Goal: Use online tool/utility: Utilize a website feature to perform a specific function

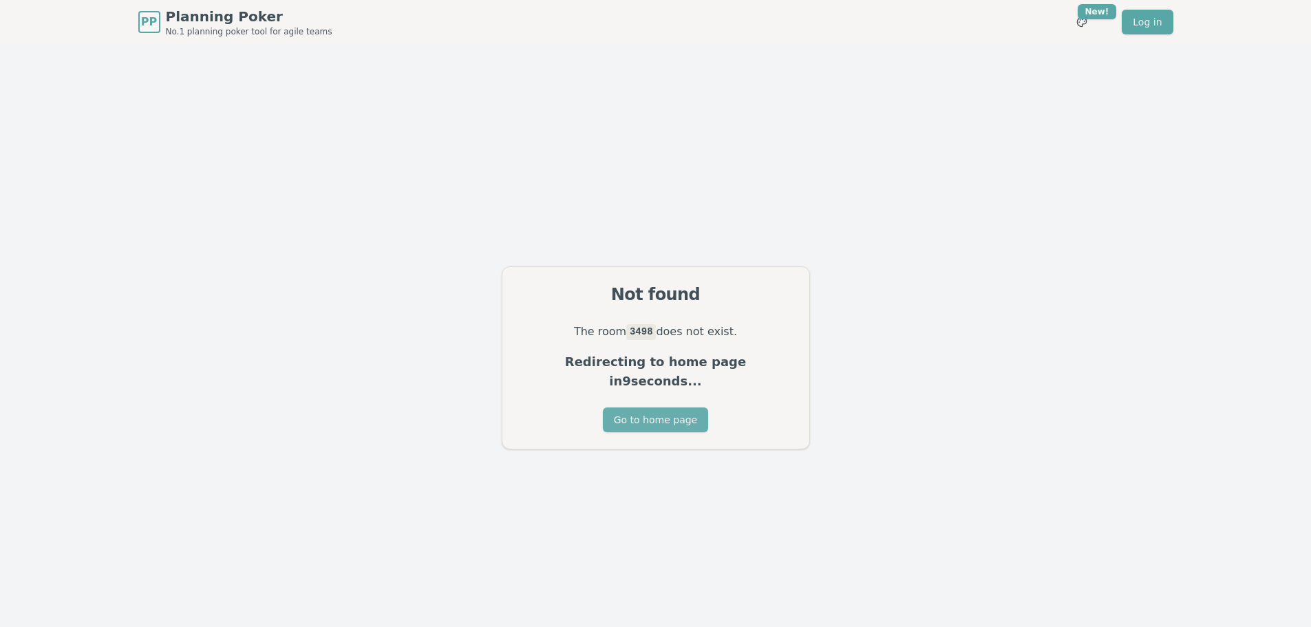
click at [672, 411] on button "Go to home page" at bounding box center [655, 419] width 105 height 25
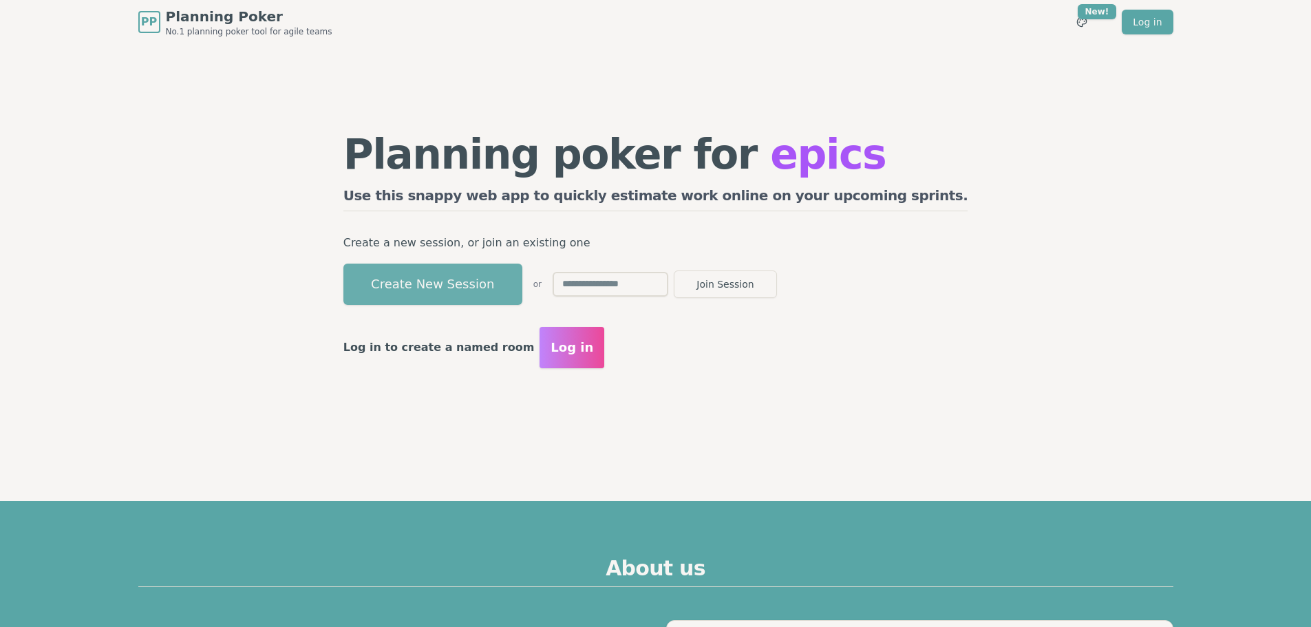
click at [504, 283] on button "Create New Session" at bounding box center [432, 284] width 179 height 41
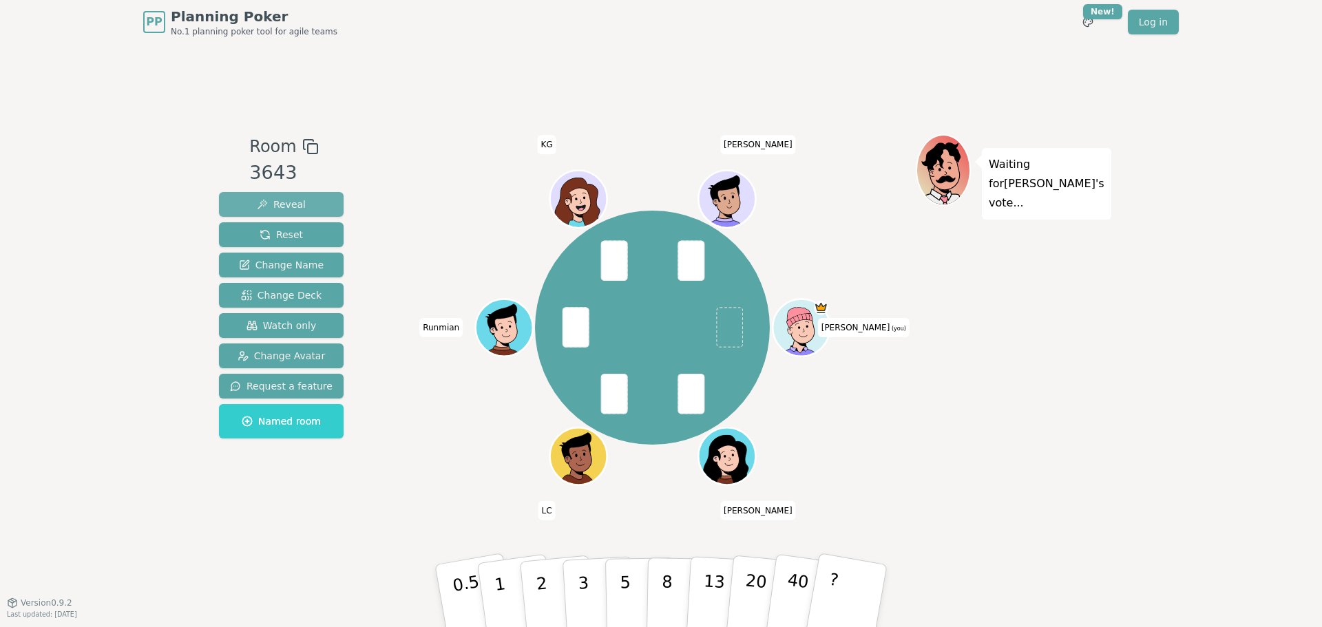
click at [295, 202] on span "Reveal" at bounding box center [281, 205] width 49 height 14
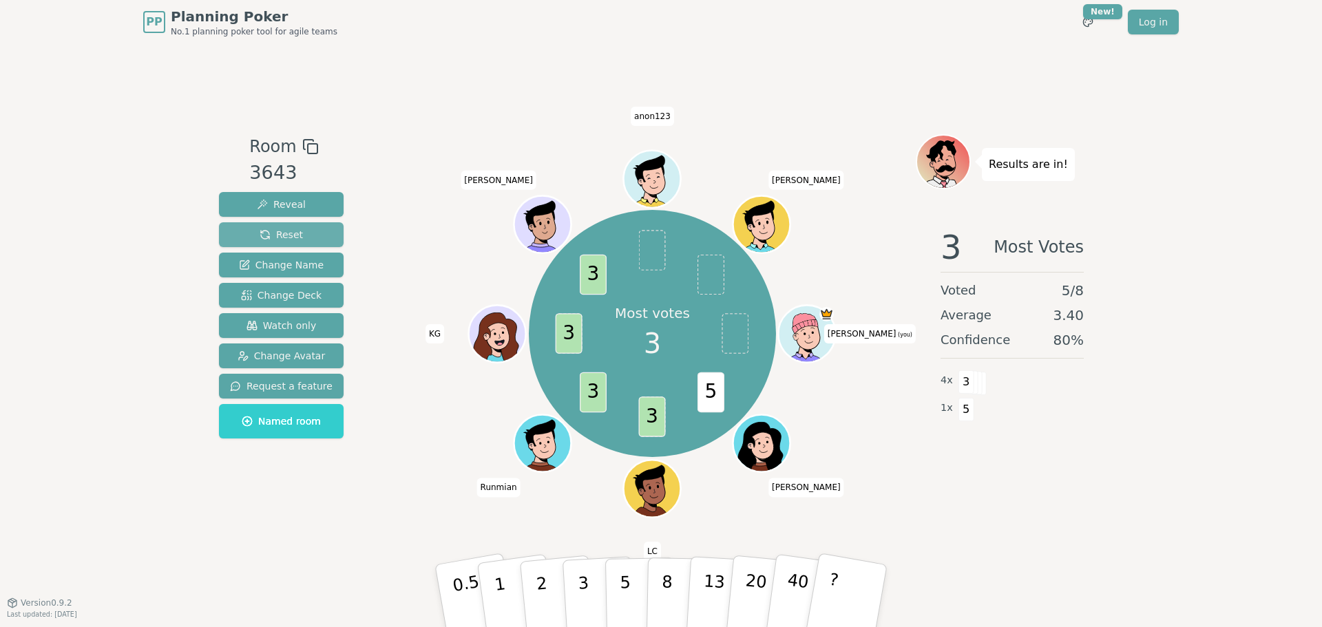
click at [301, 239] on button "Reset" at bounding box center [281, 234] width 125 height 25
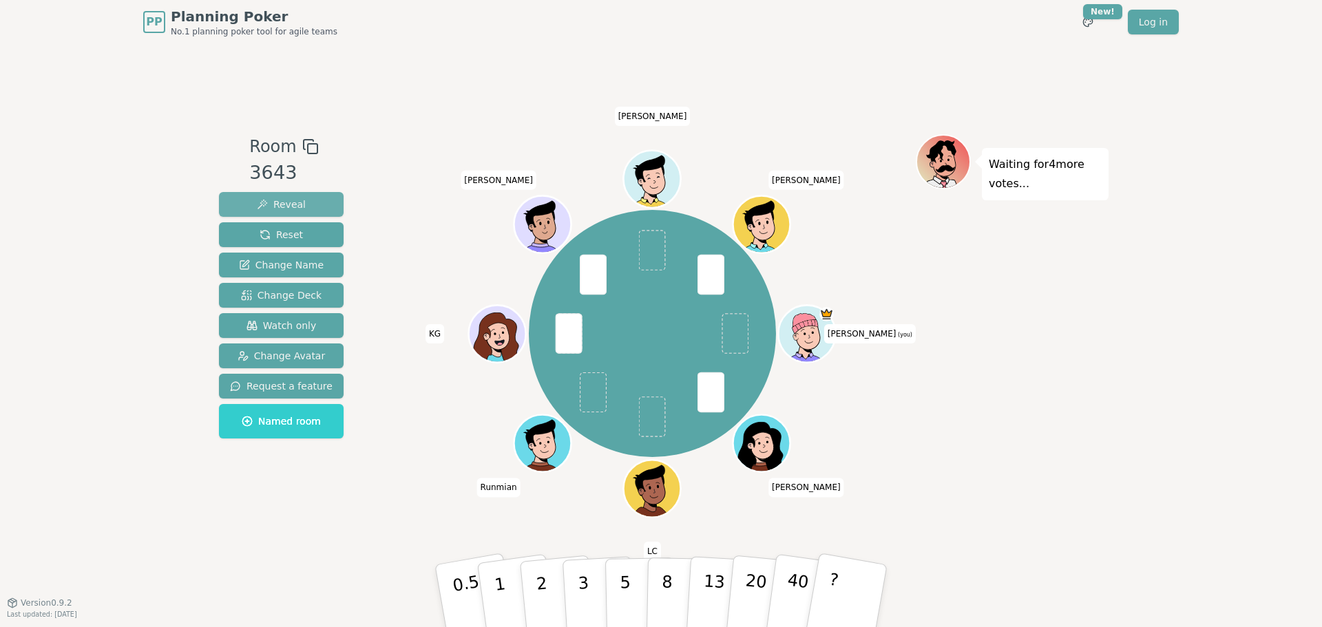
click at [303, 199] on button "Reveal" at bounding box center [281, 204] width 125 height 25
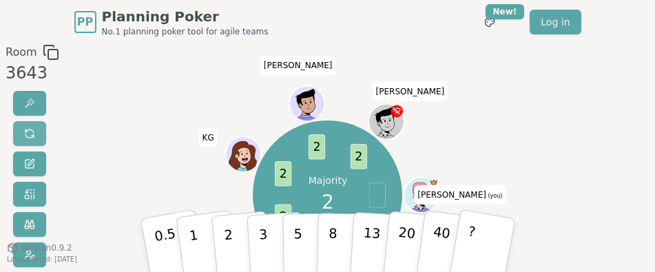
click at [21, 135] on button at bounding box center [29, 133] width 33 height 25
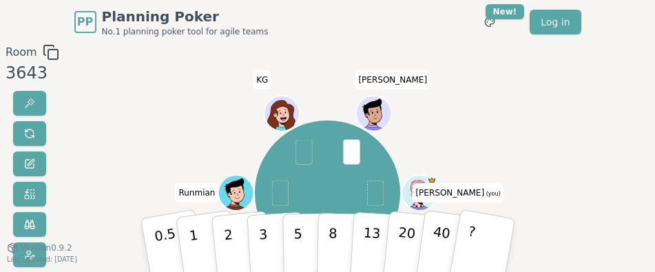
drag, startPoint x: 645, startPoint y: 270, endPoint x: 600, endPoint y: 270, distance: 45.4
click at [636, 311] on html "PP Planning Poker No.1 planning poker tool for agile teams Toggle theme New! Lo…" at bounding box center [327, 211] width 655 height 423
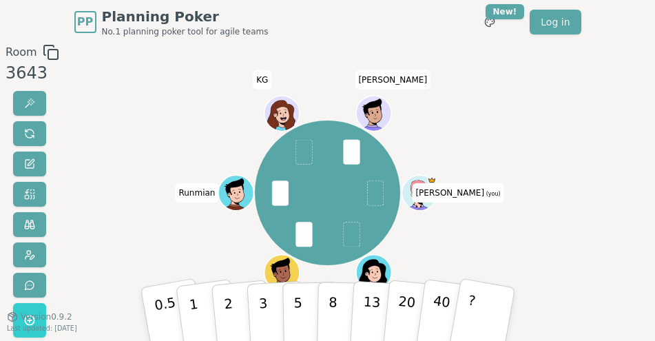
scroll to position [82, 0]
